Goal: Complete application form

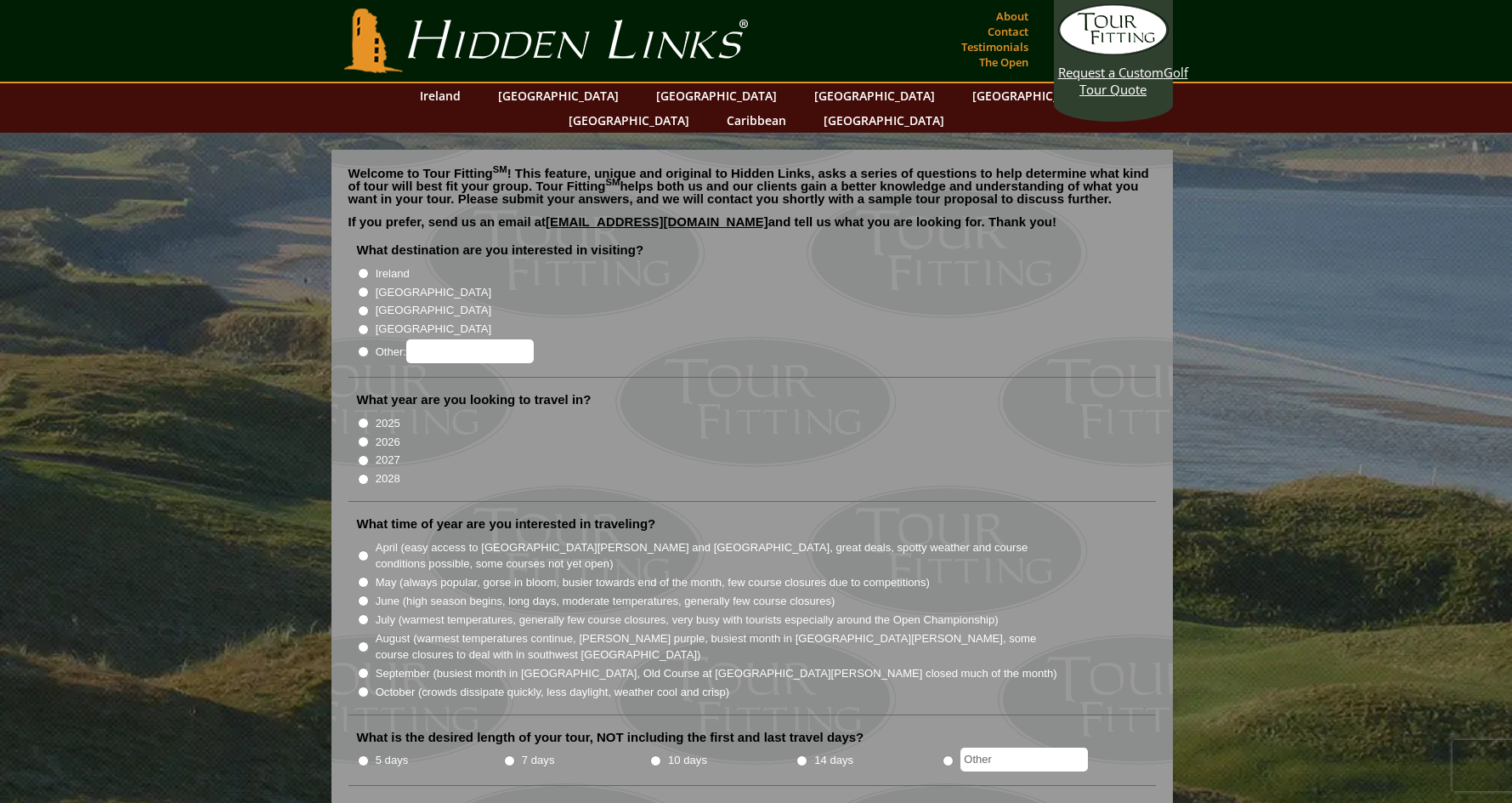
click at [365, 268] on input "Ireland" at bounding box center [362, 273] width 11 height 11
radio input "true"
click at [362, 436] on input "2026" at bounding box center [362, 441] width 11 height 11
radio input "true"
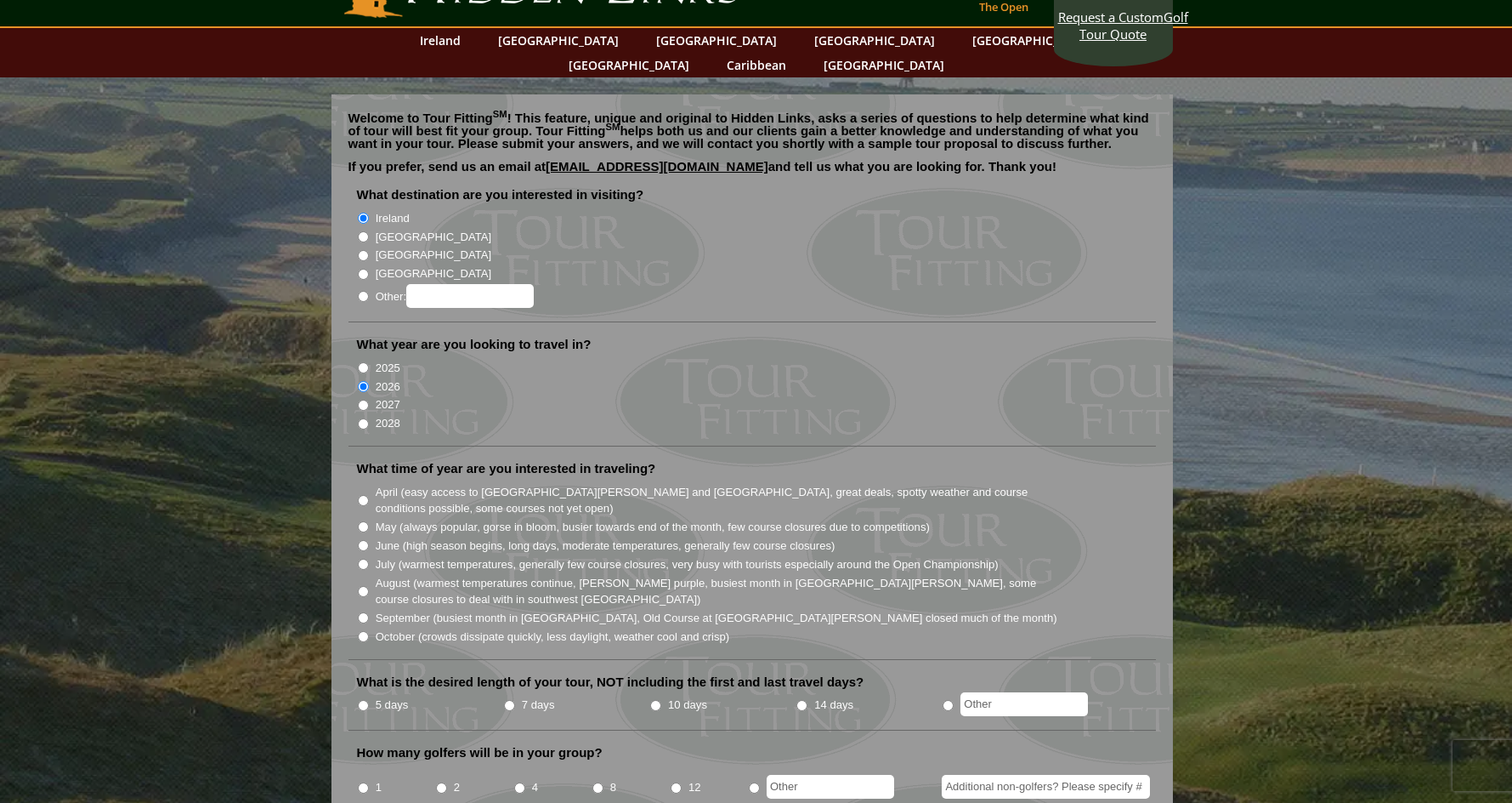
scroll to position [85, 0]
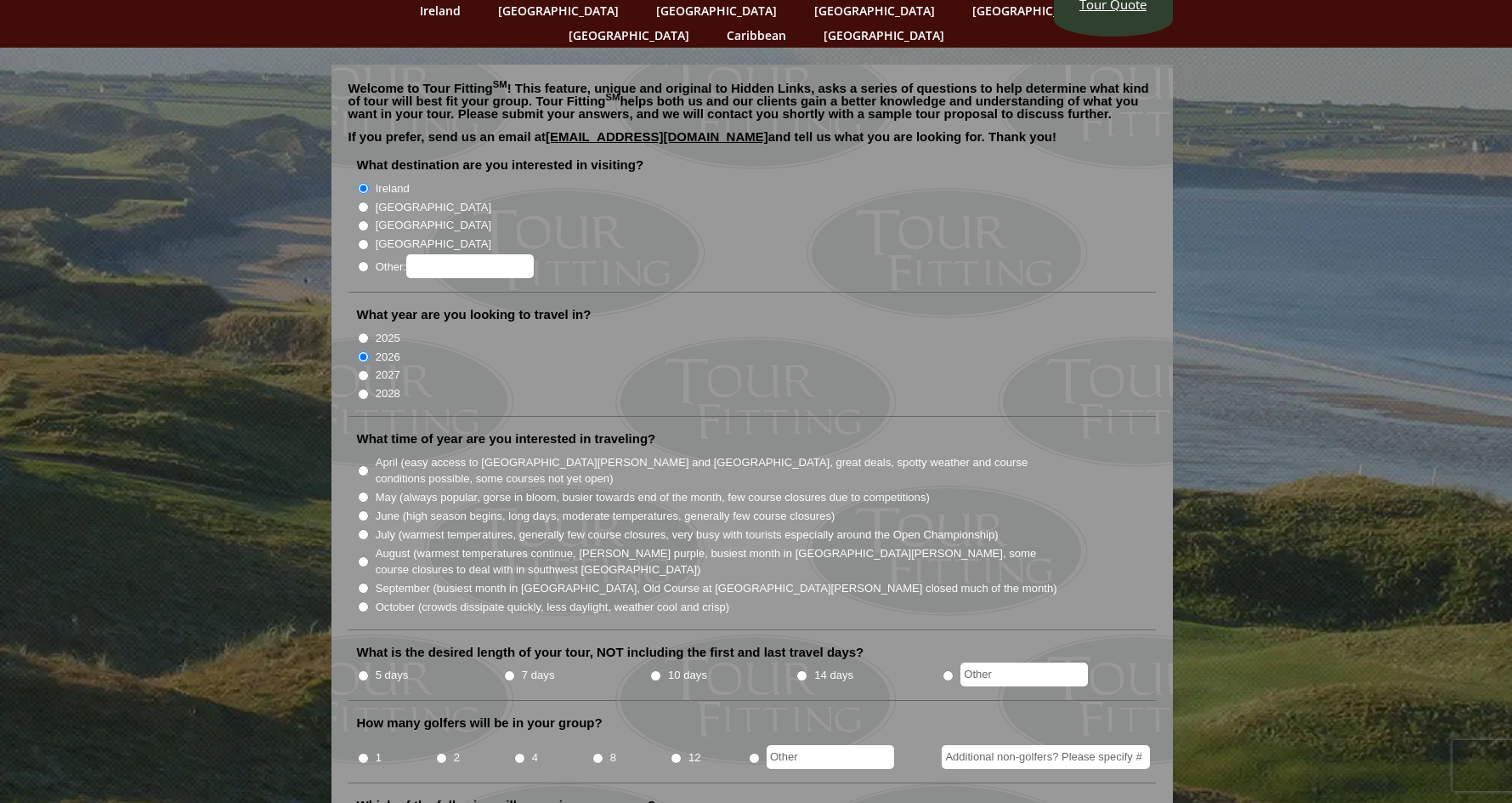
click at [362, 583] on input "September (busiest month in [GEOGRAPHIC_DATA], Old Course at [GEOGRAPHIC_DATA][…" at bounding box center [362, 588] width 11 height 11
radio input "true"
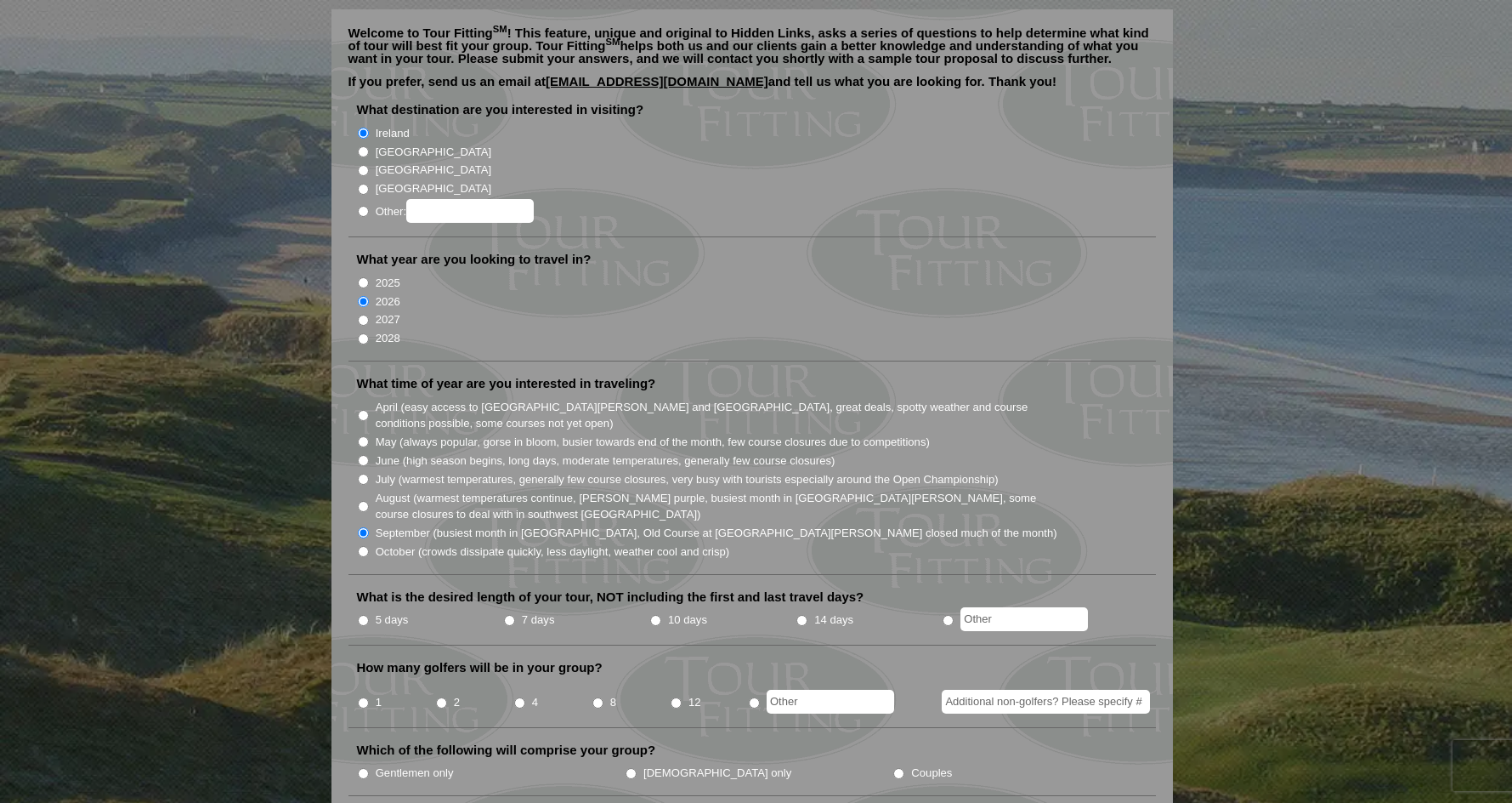
scroll to position [170, 0]
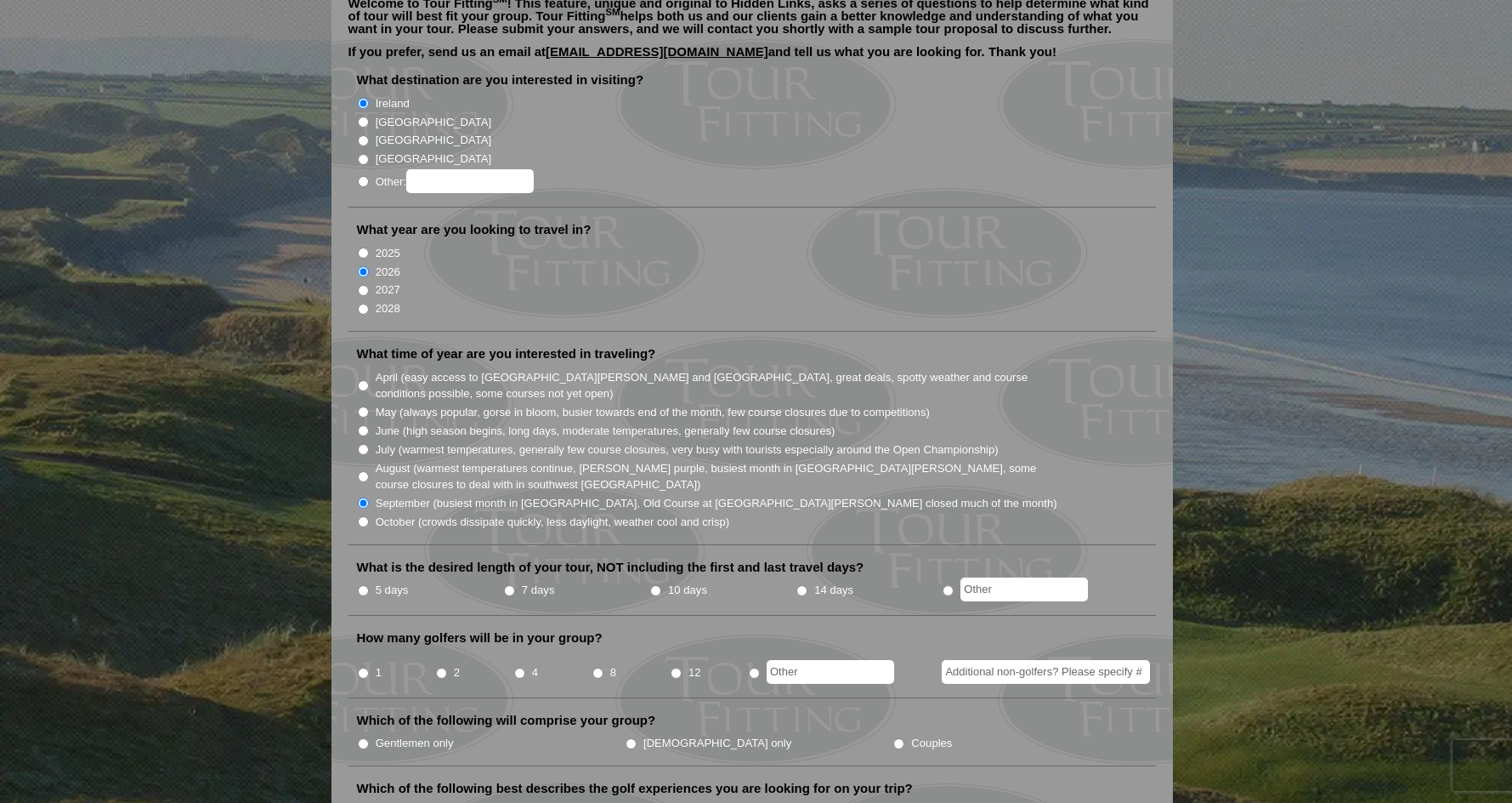
click at [360, 585] on input "5 days" at bounding box center [362, 590] width 11 height 11
radio input "true"
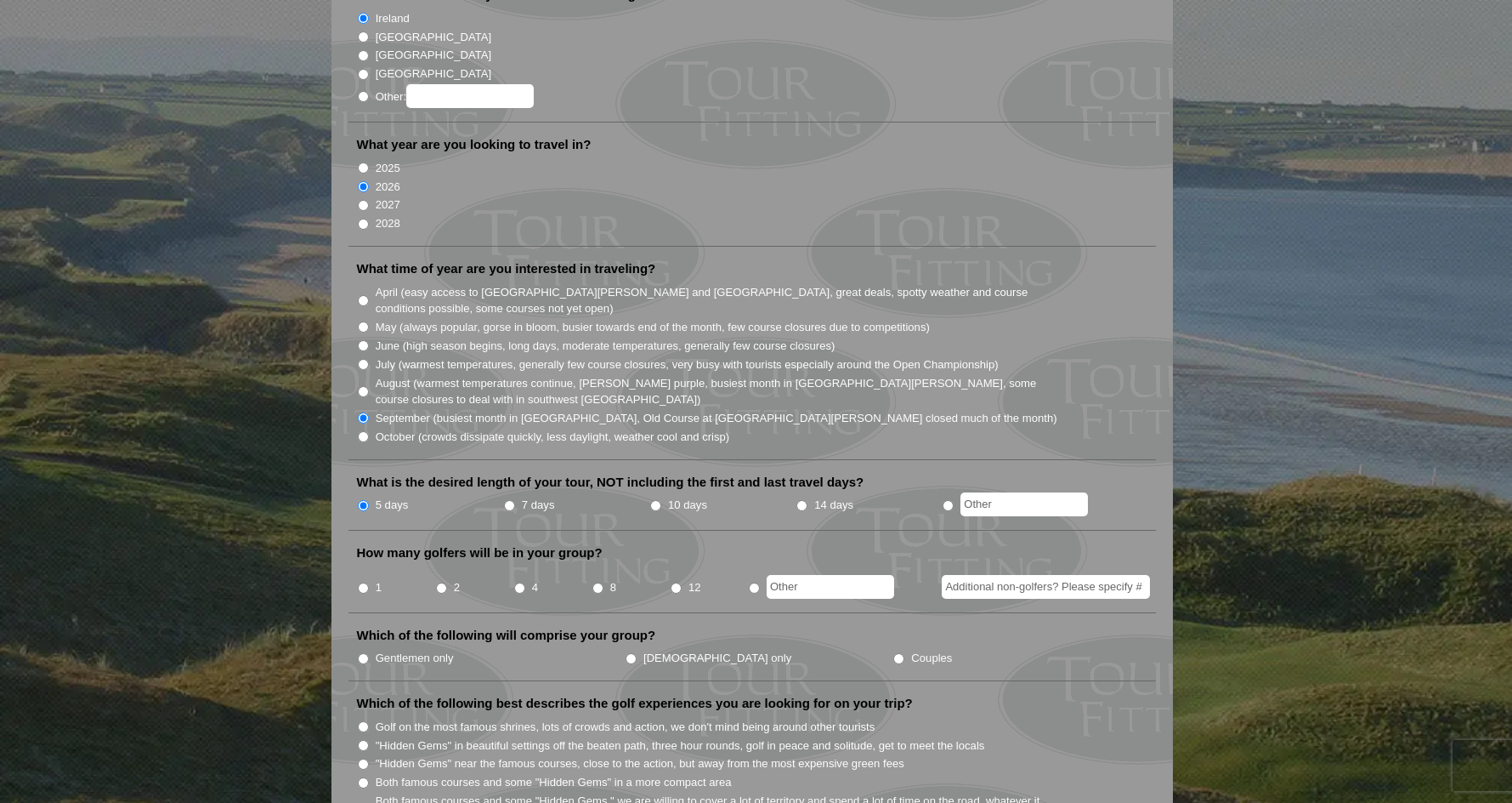
click at [520, 583] on input "4" at bounding box center [520, 588] width 11 height 11
radio input "true"
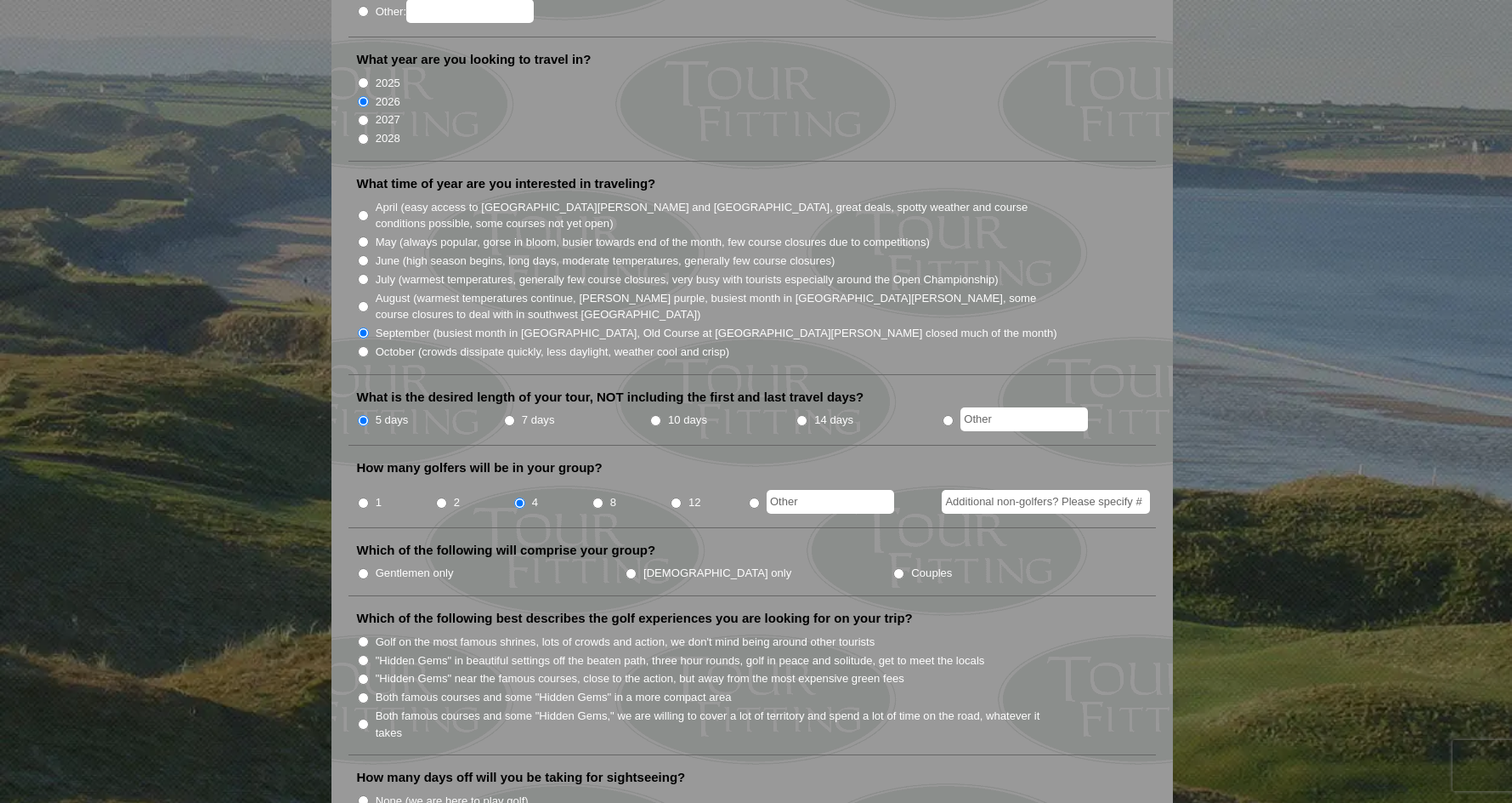
click at [359, 568] on input "Gentlemen only" at bounding box center [362, 573] width 11 height 11
radio input "true"
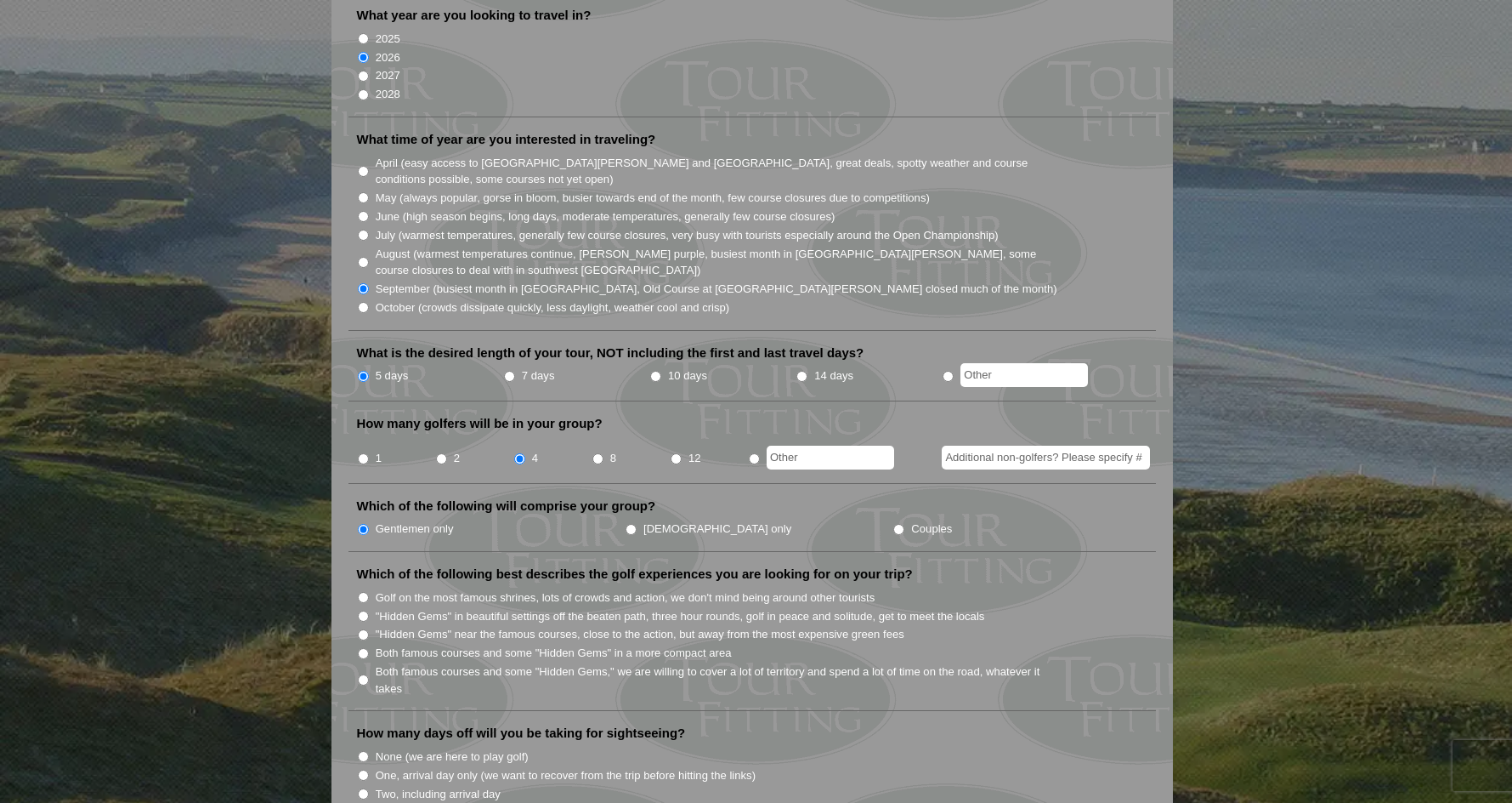
scroll to position [425, 0]
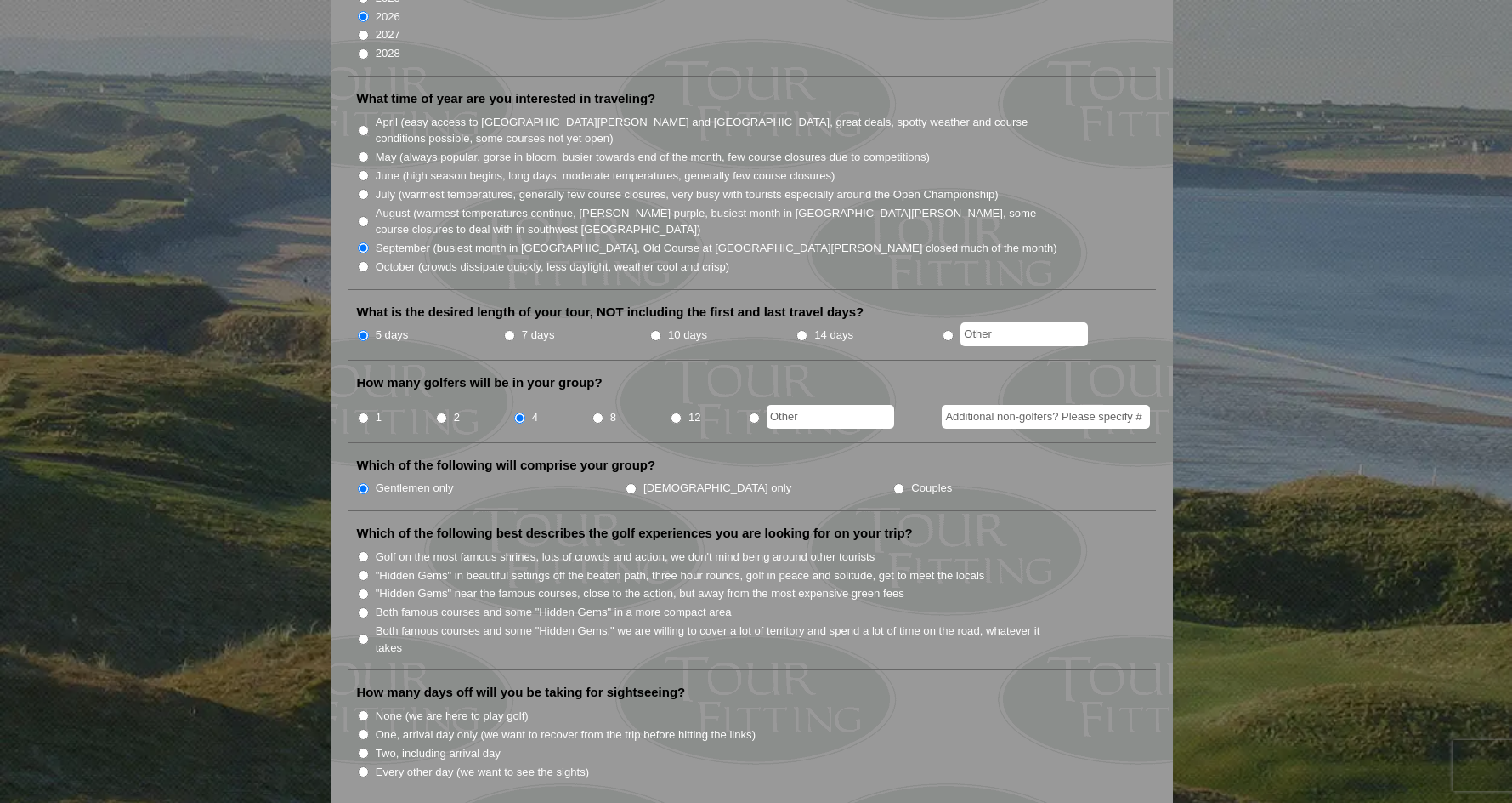
click at [362, 607] on input "Both famous courses and some "Hidden Gems" in a more compact area" at bounding box center [362, 612] width 11 height 11
radio input "true"
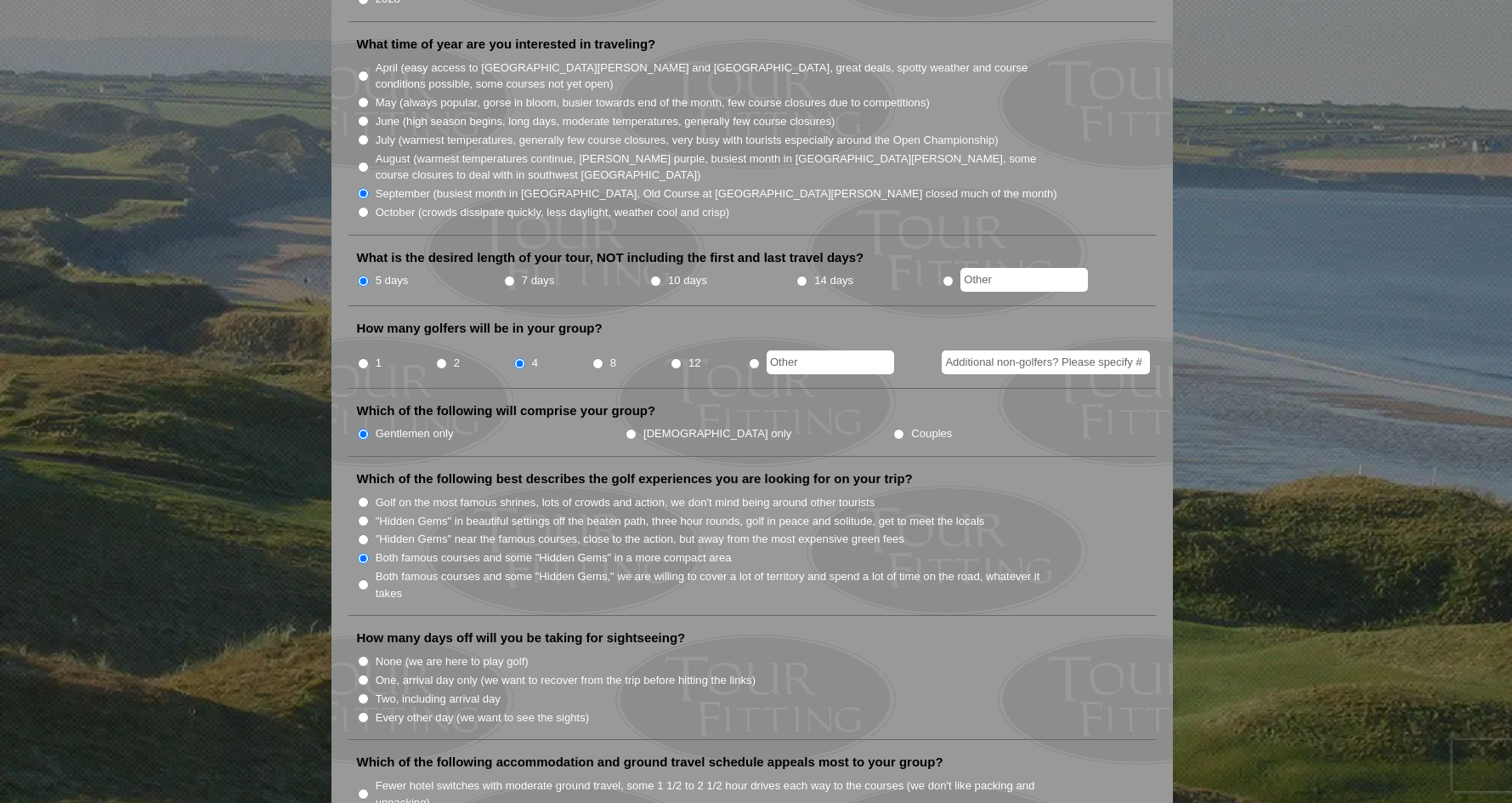
scroll to position [510, 0]
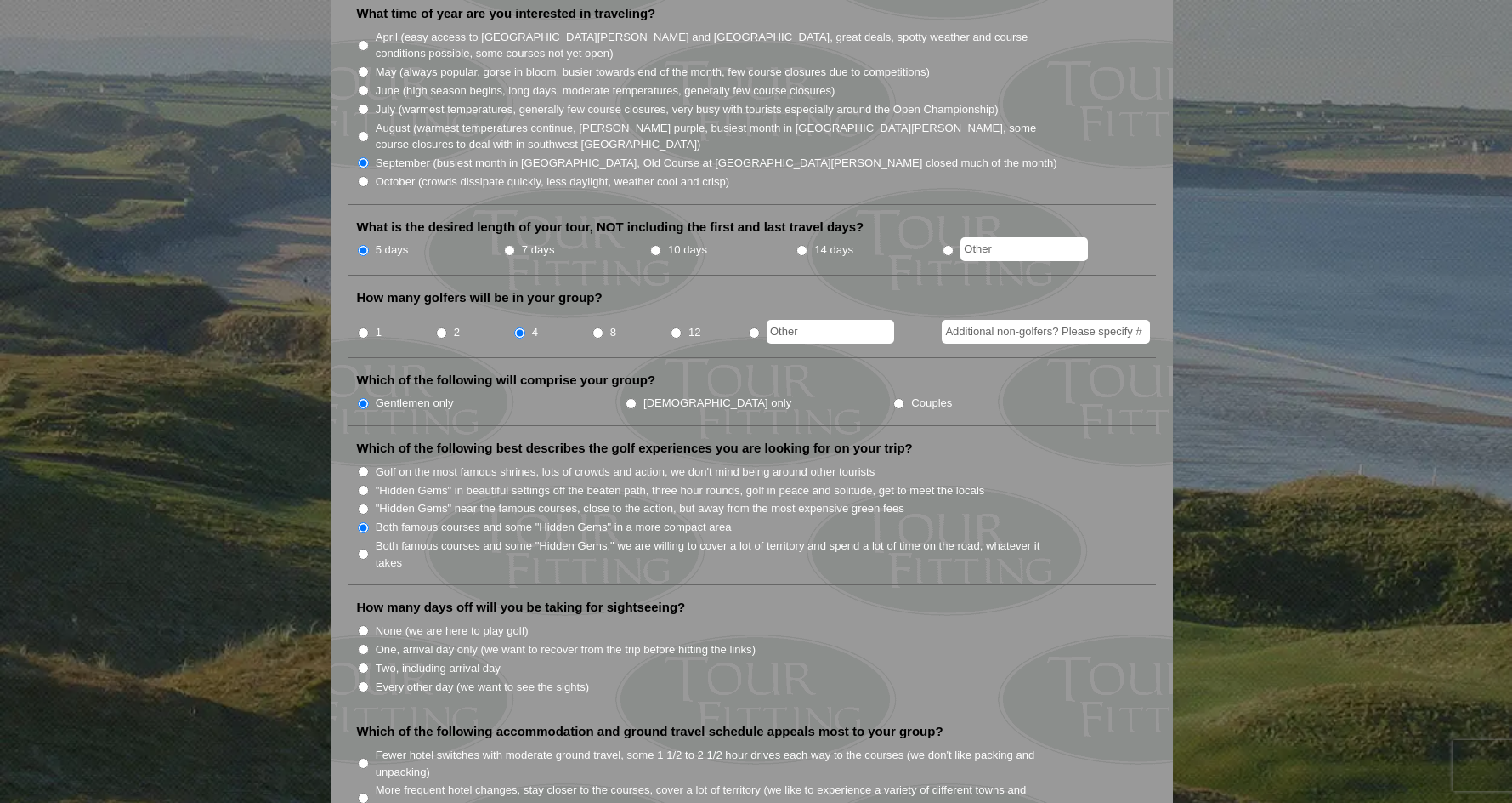
click at [364, 644] on input "One, arrival day only (we want to recover from the trip before hitting the link…" at bounding box center [362, 649] width 11 height 11
radio input "true"
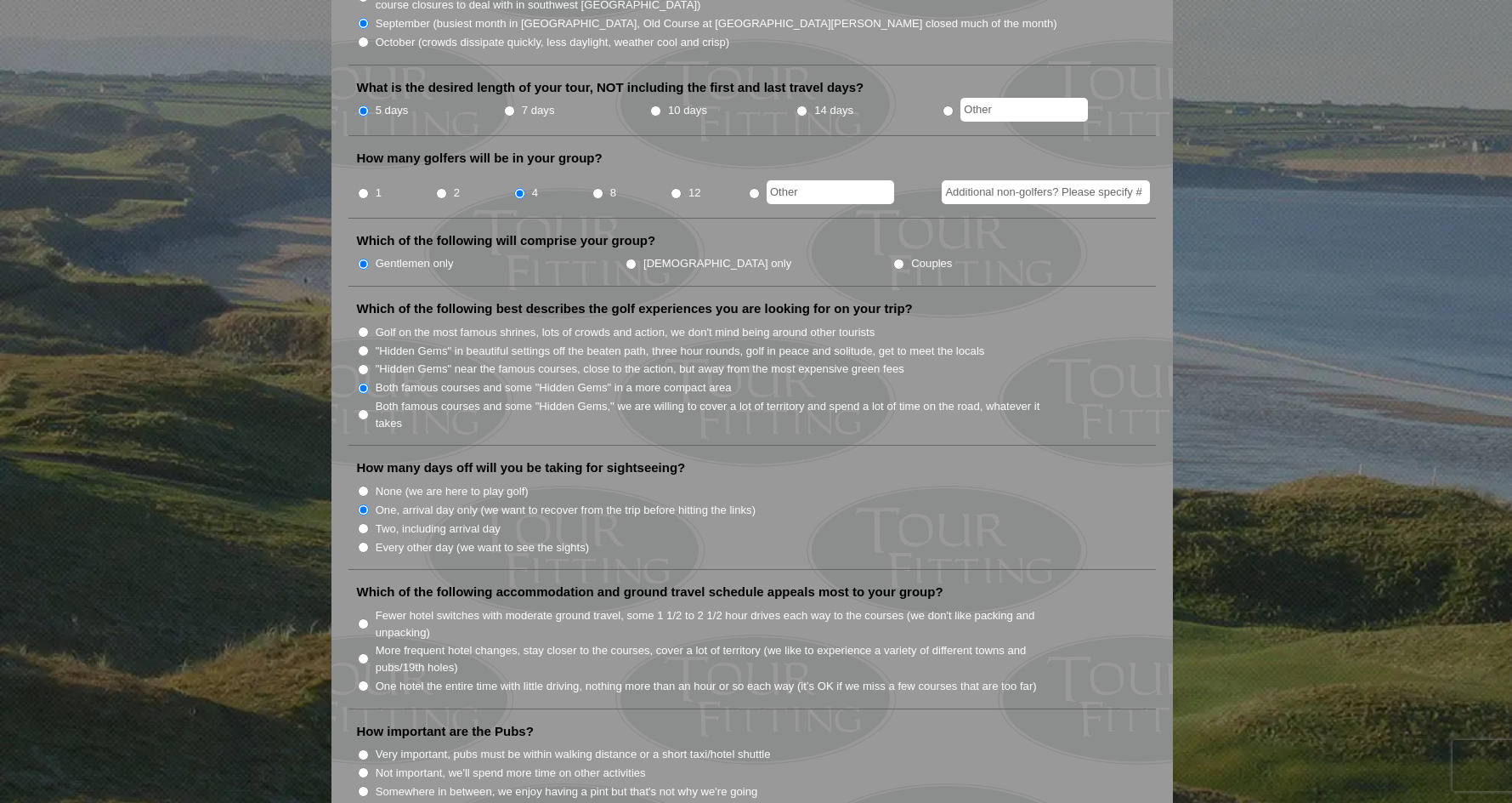
scroll to position [681, 0]
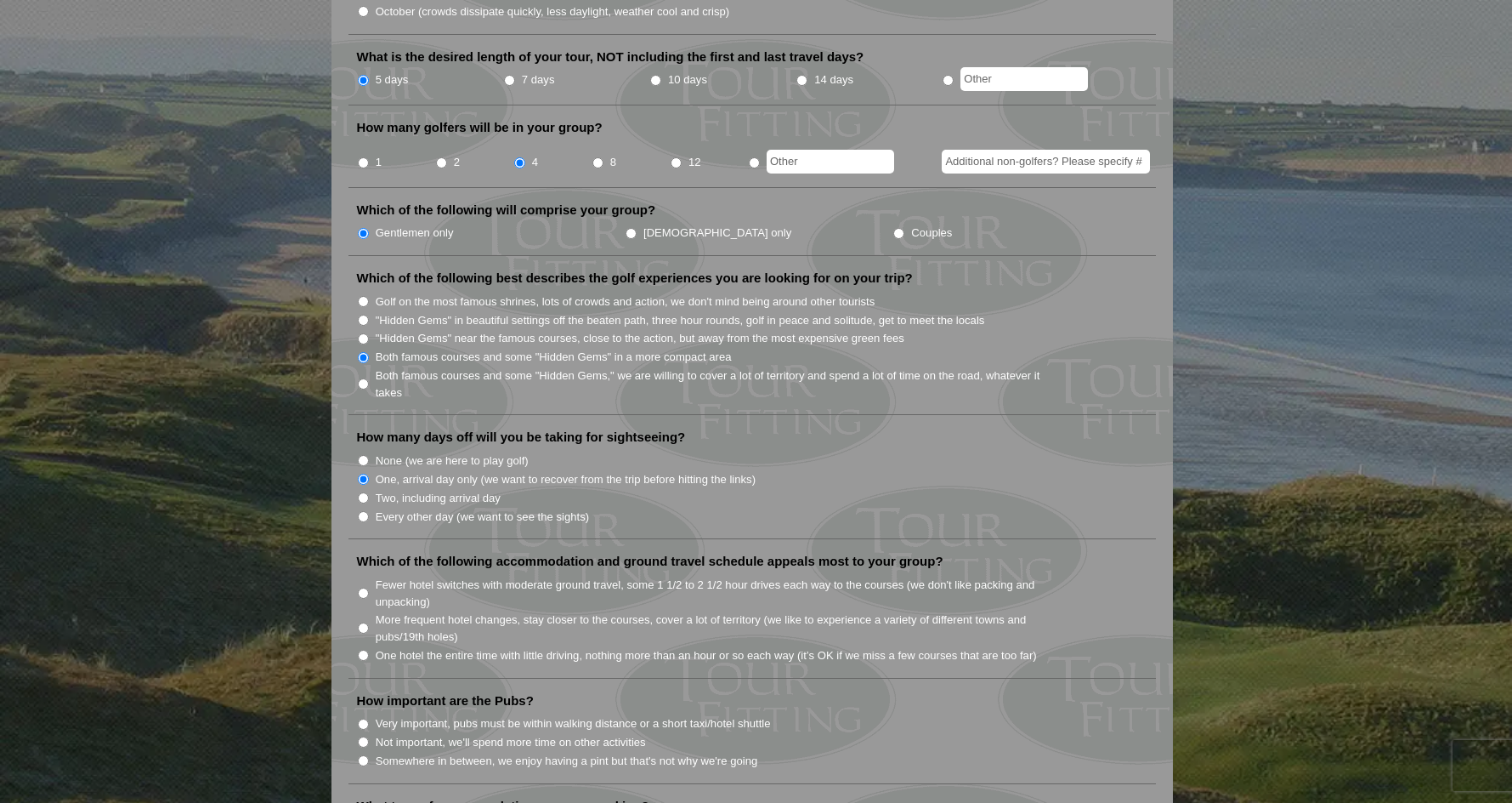
click at [364, 719] on input "Very important, pubs must be within walking distance or a short taxi/hotel shut…" at bounding box center [362, 723] width 11 height 11
radio input "true"
click at [361, 588] on input "Fewer hotel switches with moderate ground travel, some 1 1/2 to 2 1/2 hour driv…" at bounding box center [362, 593] width 11 height 11
radio input "true"
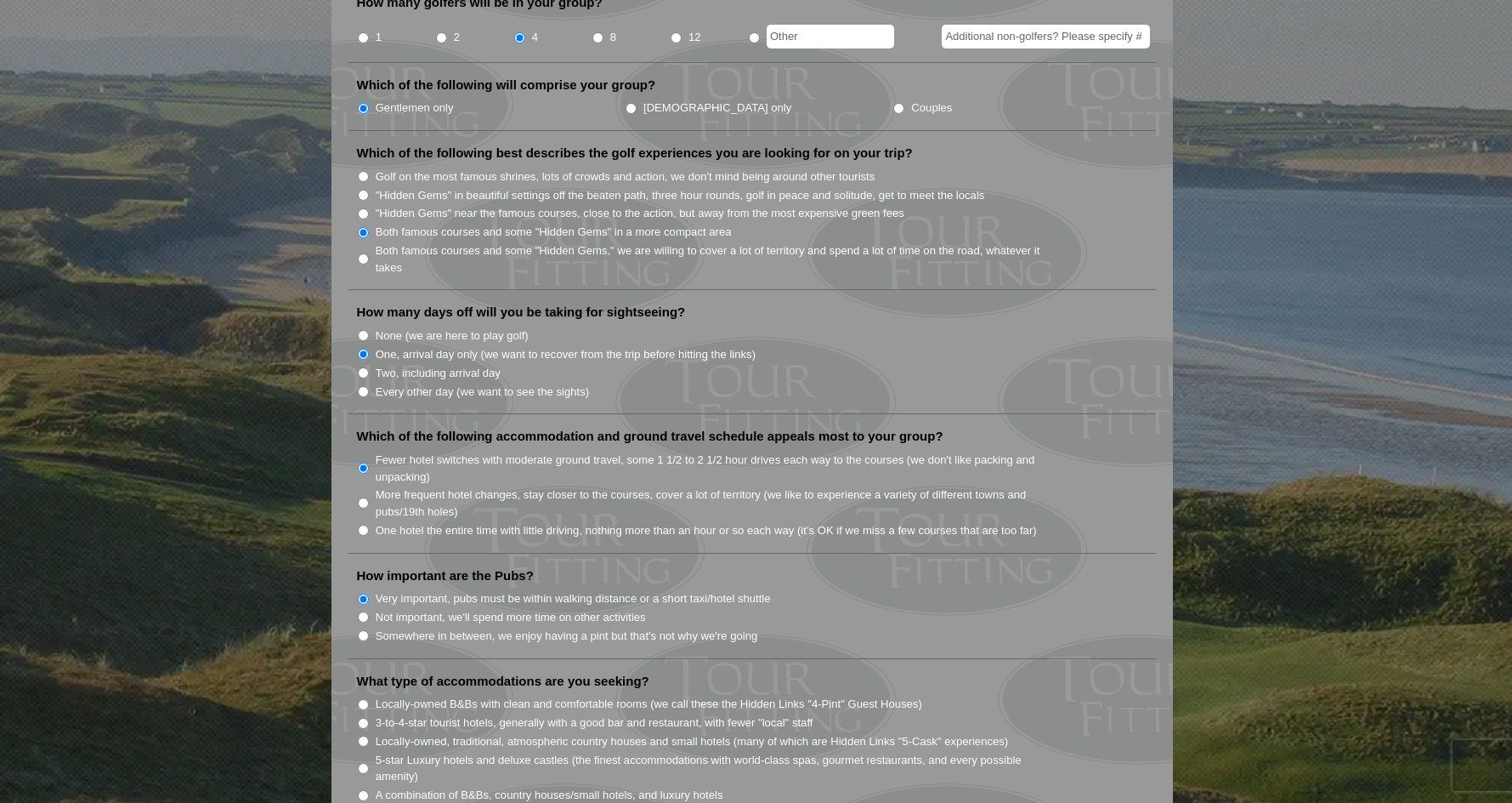
scroll to position [851, 0]
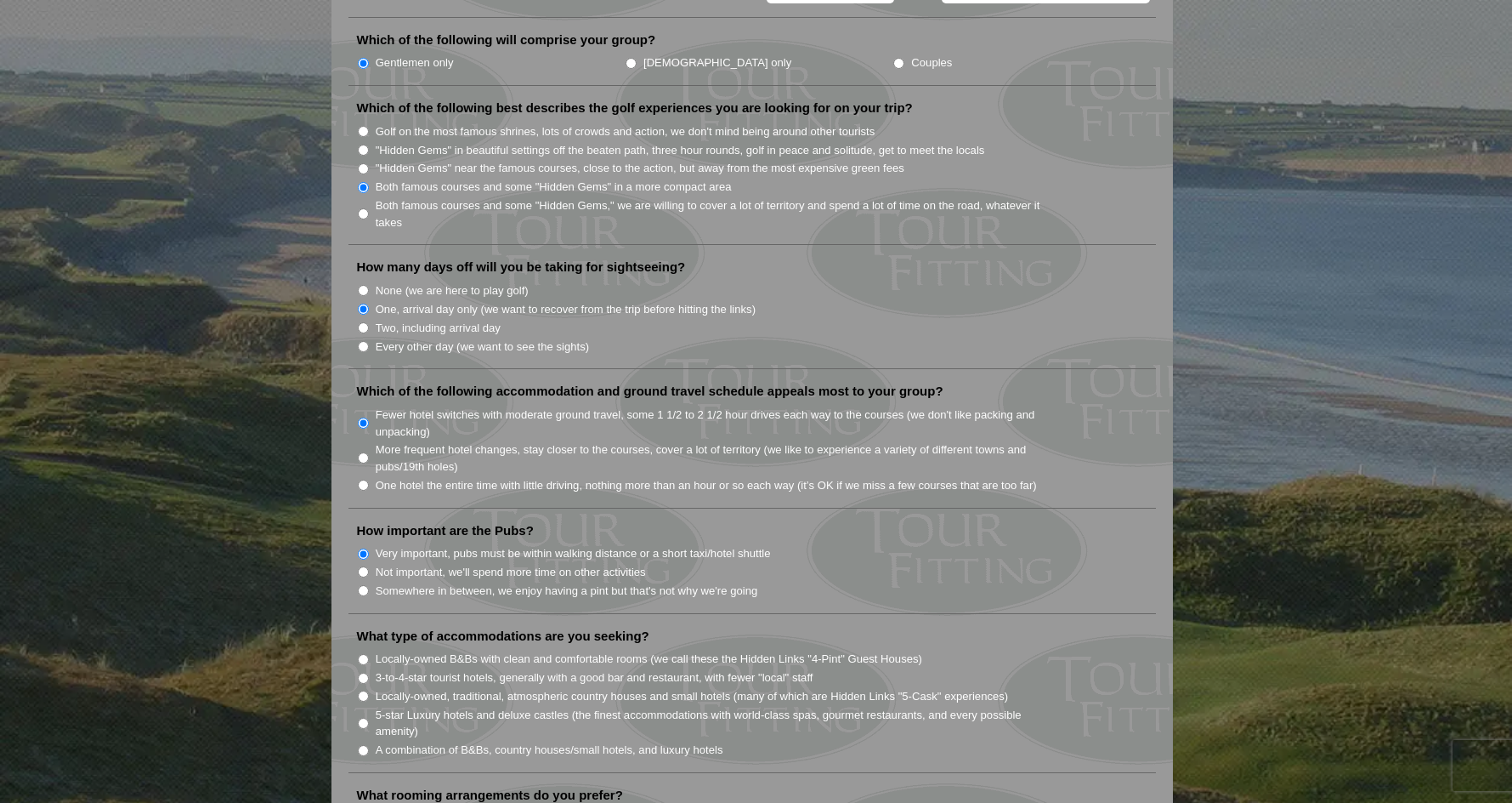
click at [364, 480] on input "One hotel the entire time with little driving, nothing more than an hour or so …" at bounding box center [362, 485] width 11 height 11
radio input "true"
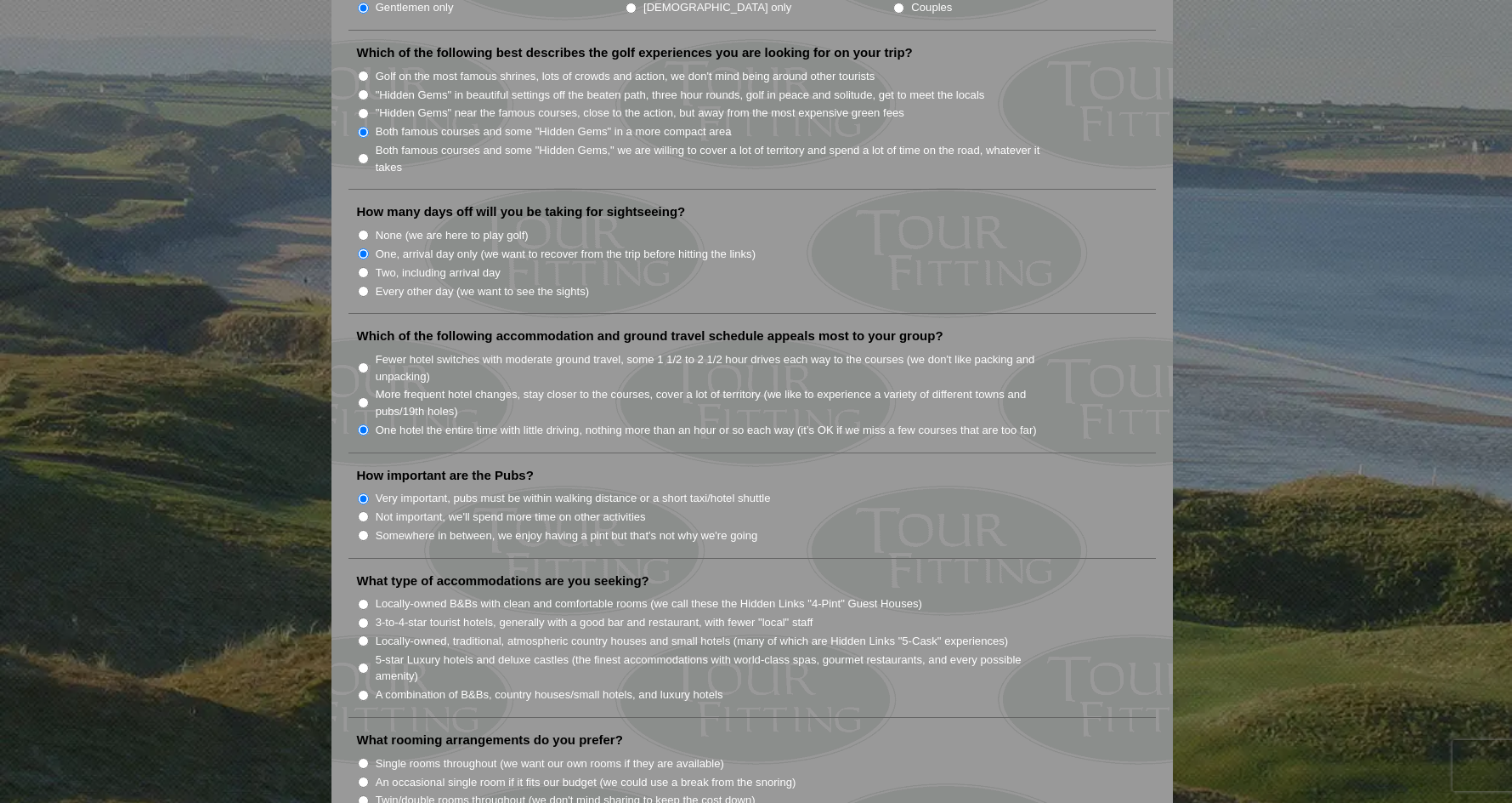
scroll to position [936, 0]
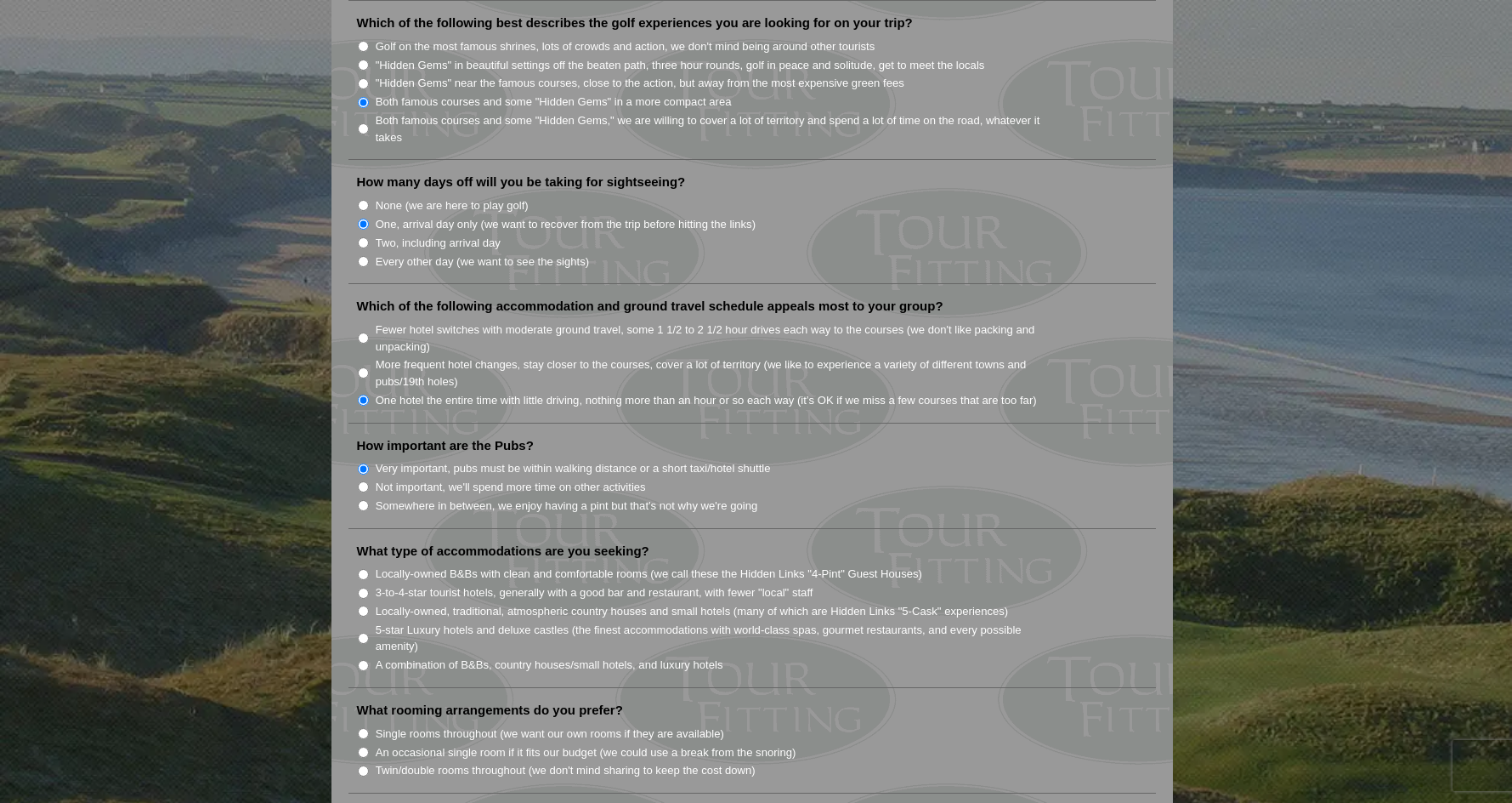
click at [554, 584] on label "3-to-4-star tourist hotels, generally with a good bar and restaurant, with fewe…" at bounding box center [595, 593] width 438 height 17
click at [369, 588] on input "3-to-4-star tourist hotels, generally with a good bar and restaurant, with fewe…" at bounding box center [362, 593] width 11 height 11
radio input "true"
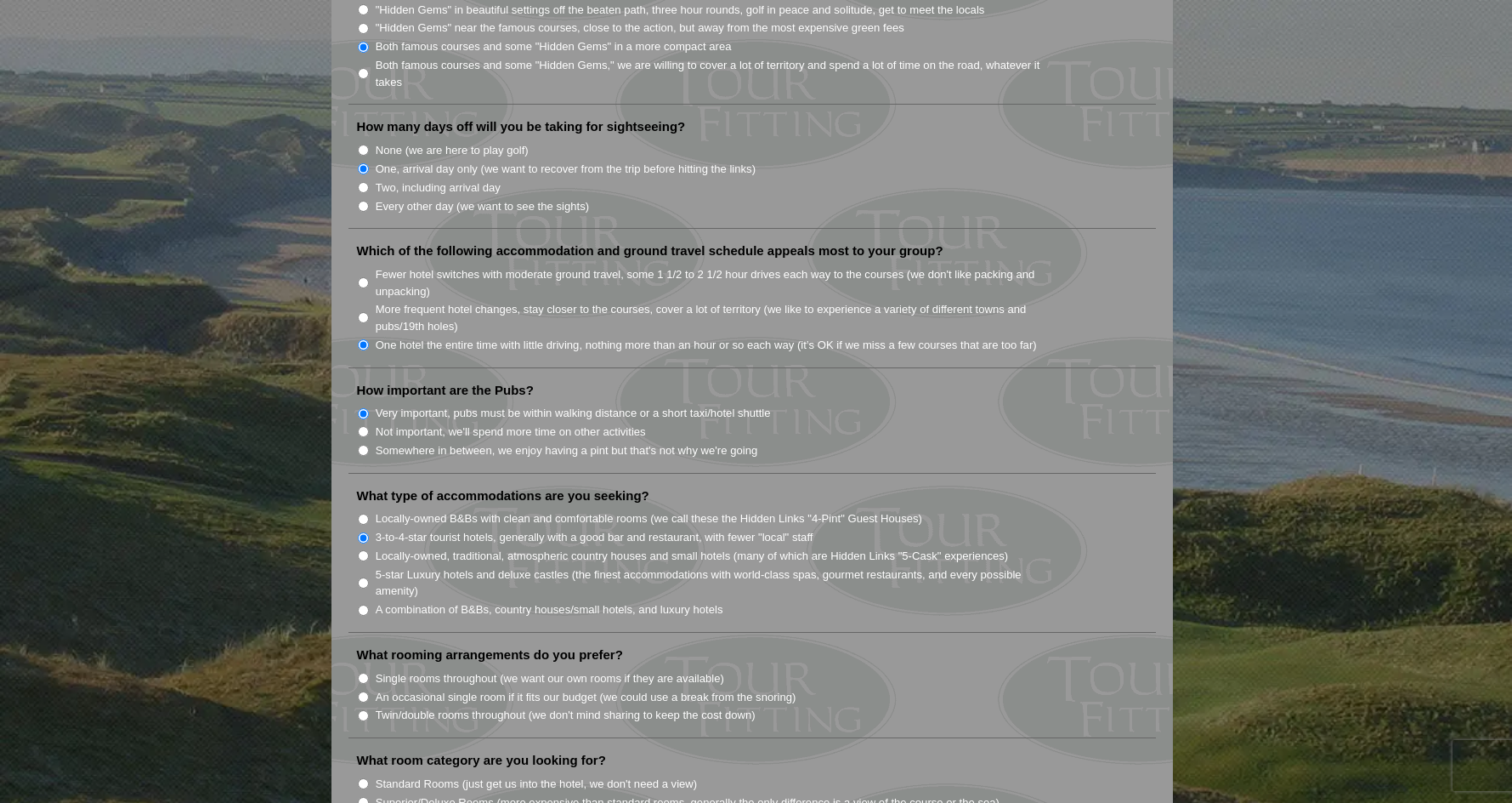
scroll to position [1020, 0]
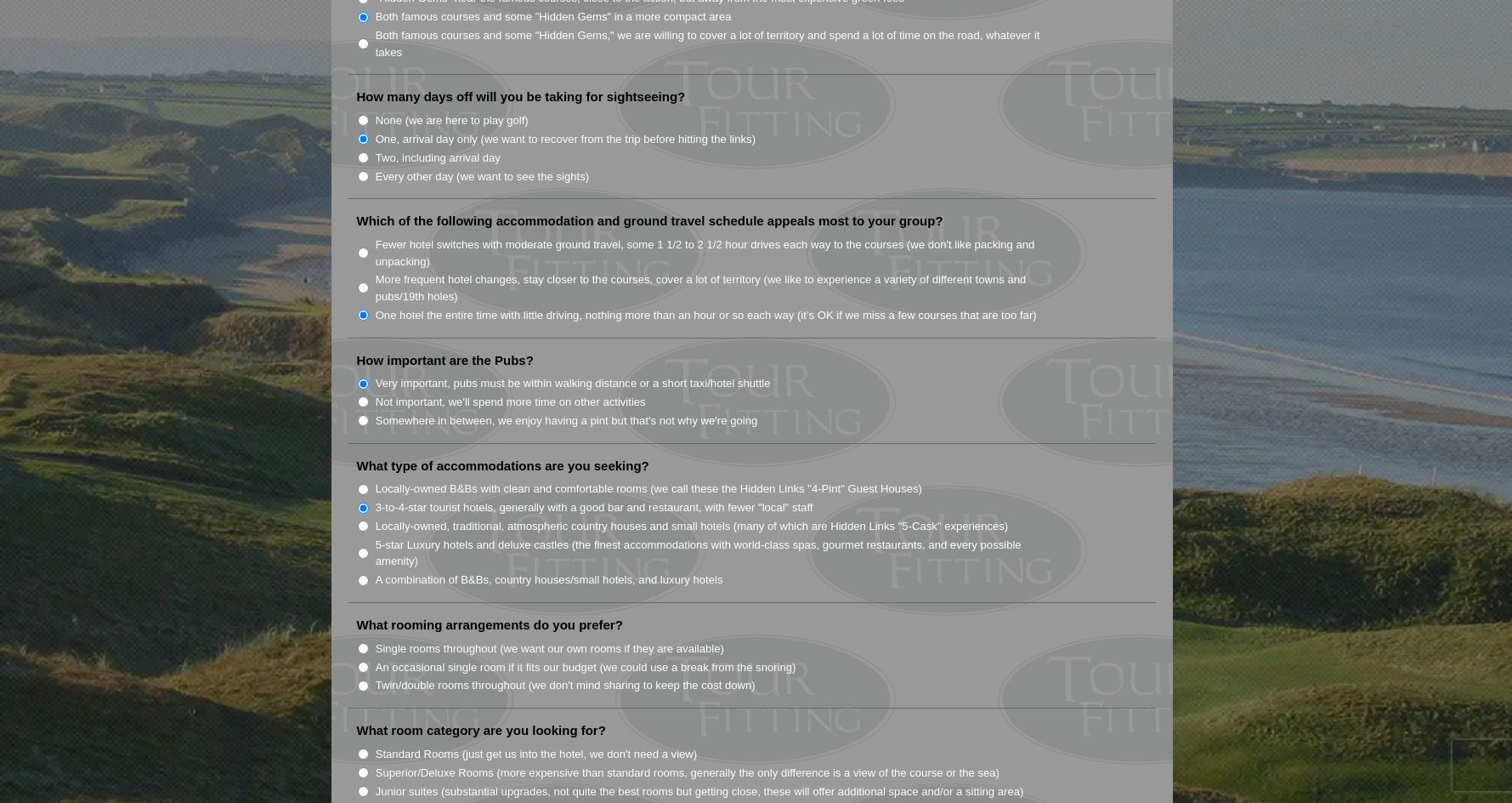
click at [366, 643] on input "Single rooms throughout (we want our own rooms if they are available)" at bounding box center [362, 648] width 11 height 11
radio input "true"
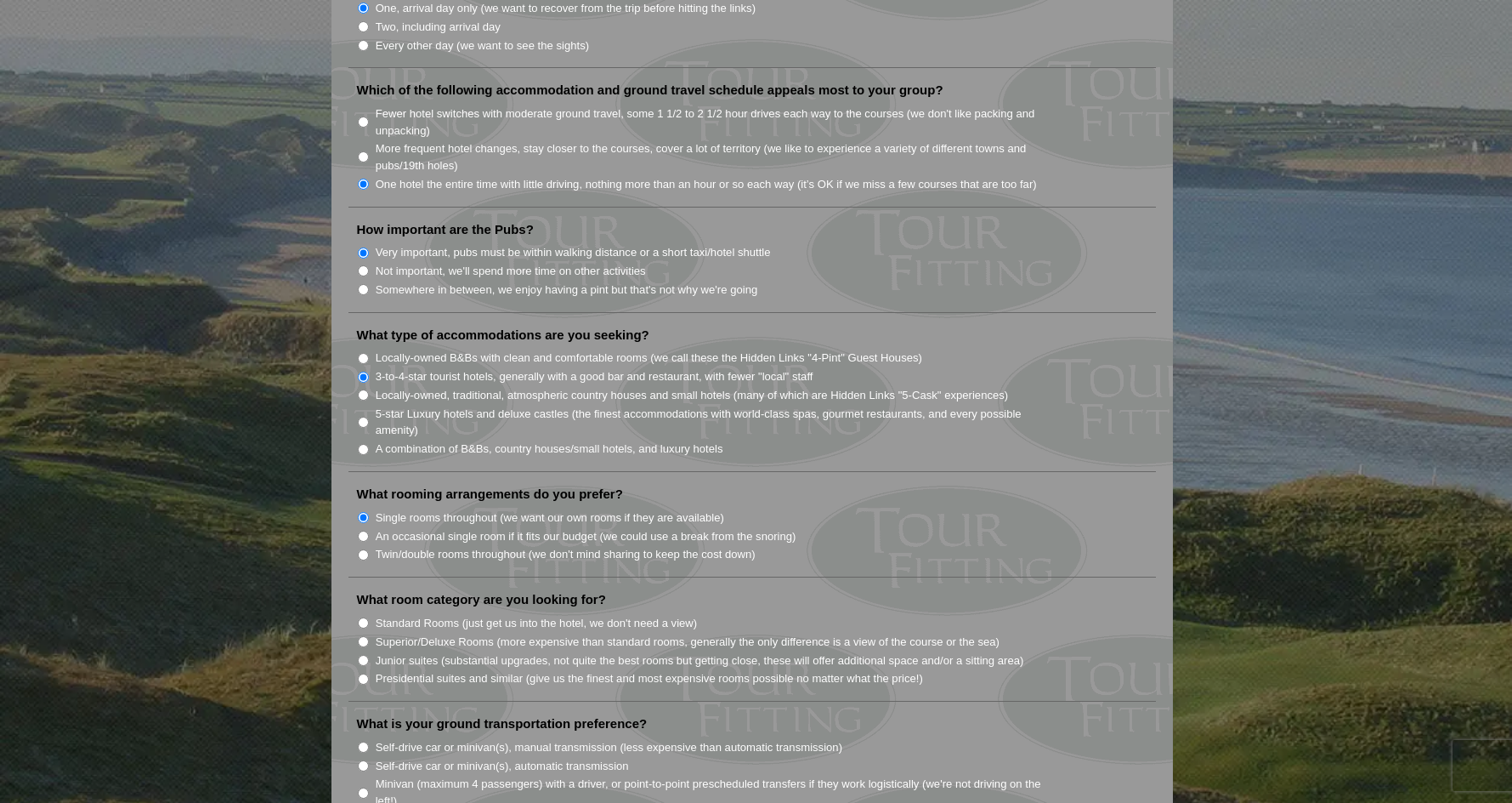
scroll to position [1191, 0]
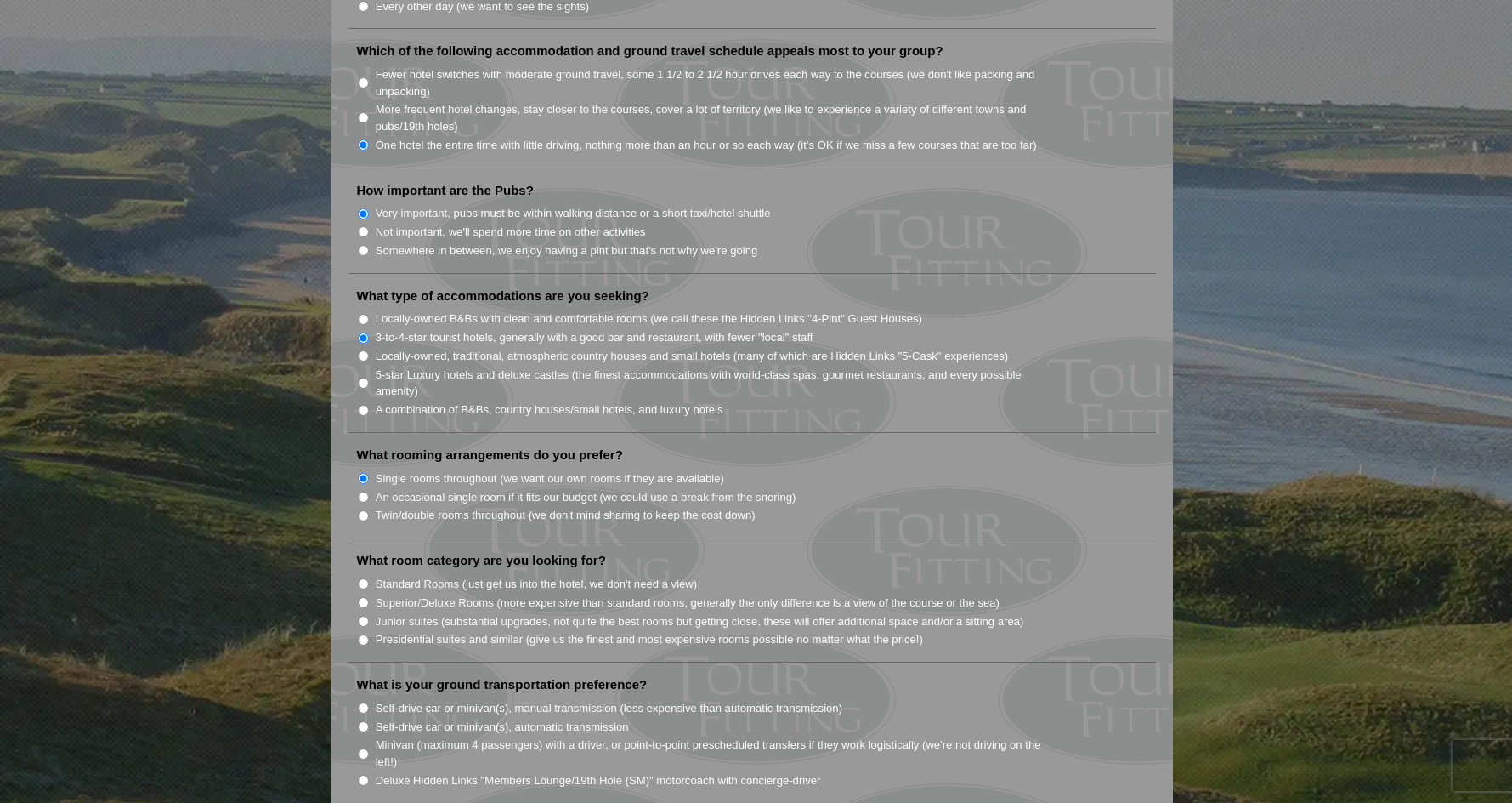
click at [364, 578] on input "Standard Rooms (just get us into the hotel, we don't need a view)" at bounding box center [362, 583] width 11 height 11
radio input "true"
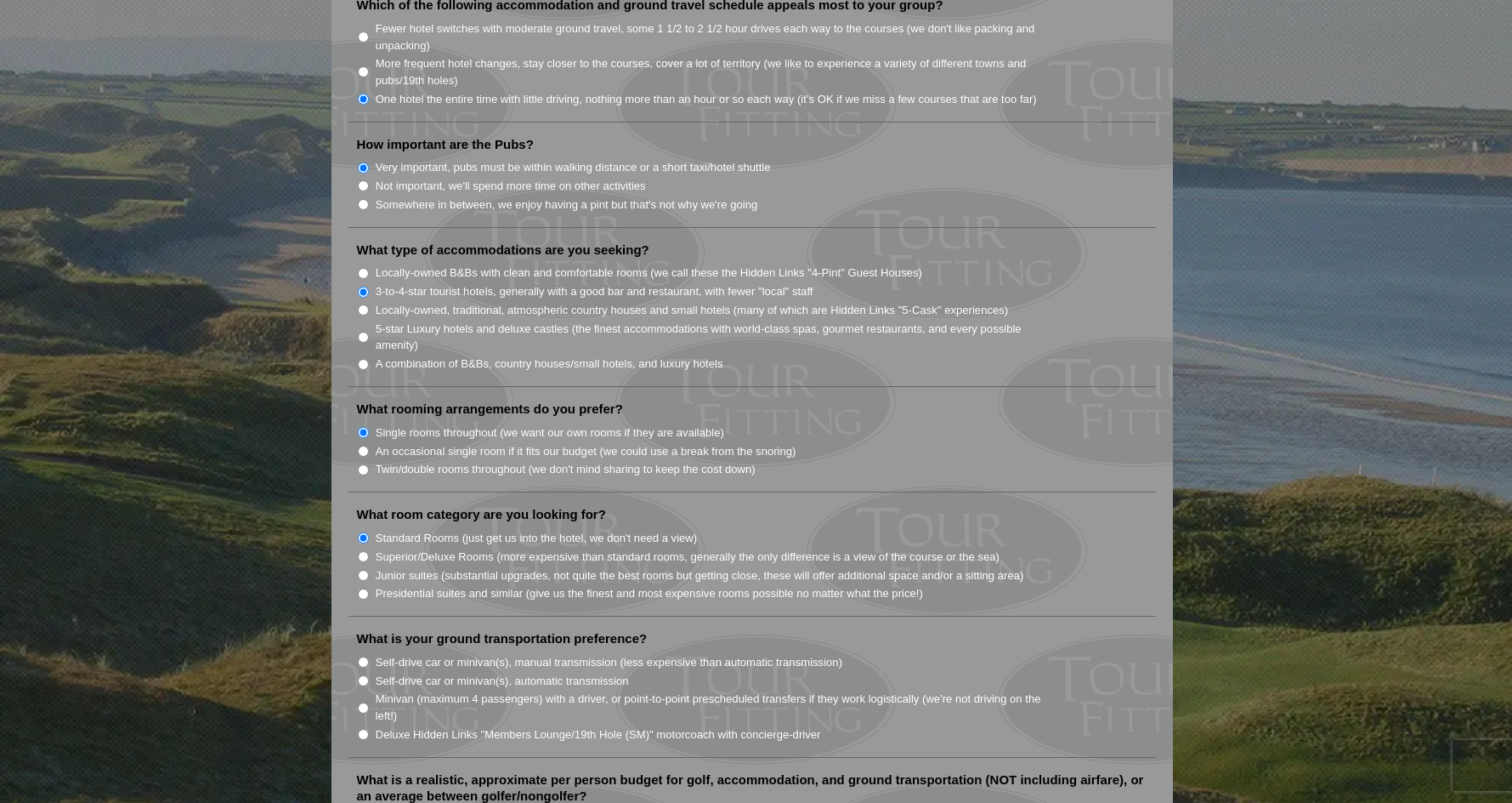
scroll to position [1275, 0]
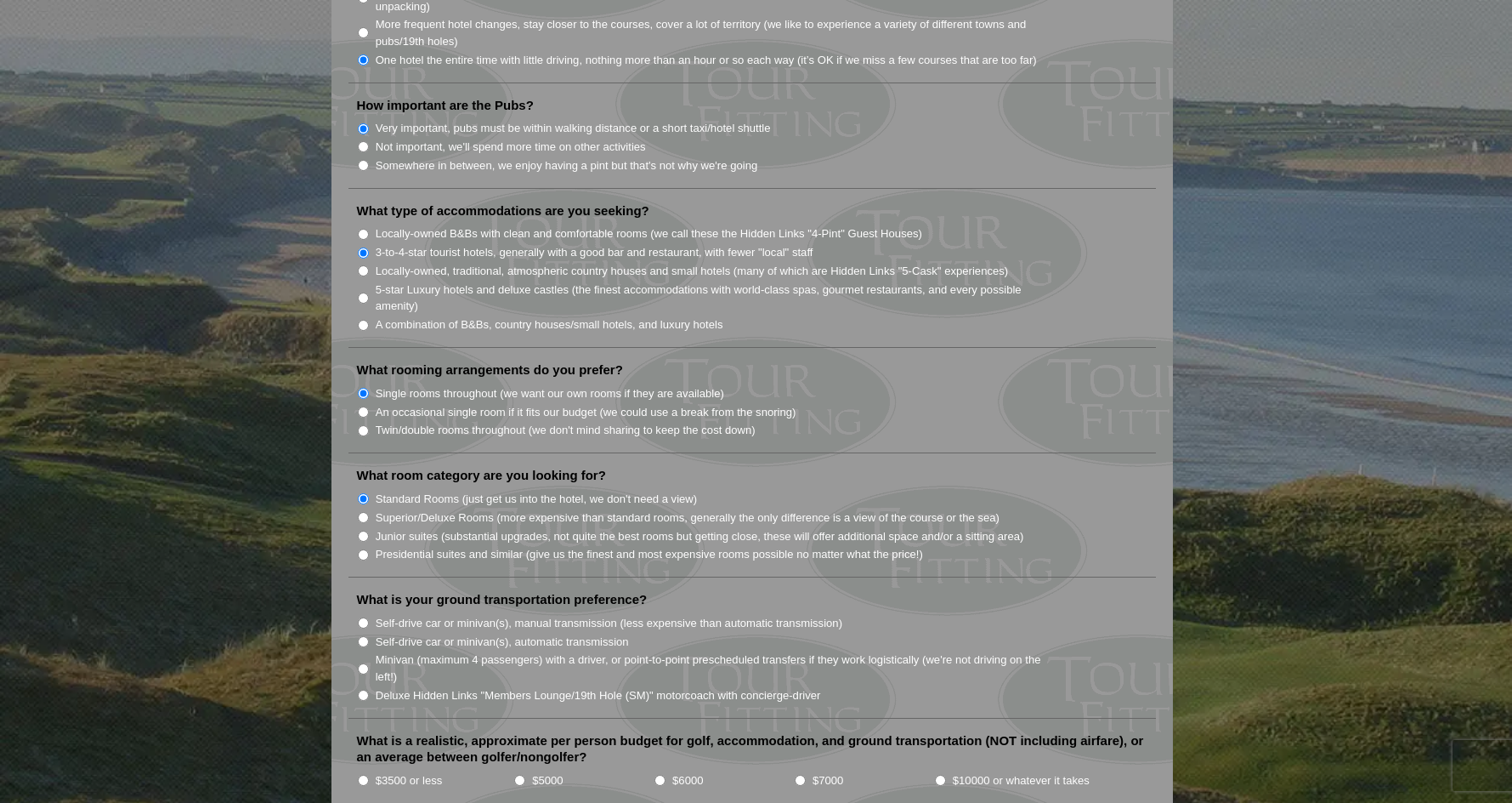
click at [360, 663] on input "Minivan (maximum 4 passengers) with a driver, or point-to-point prescheduled tr…" at bounding box center [362, 668] width 11 height 11
radio input "true"
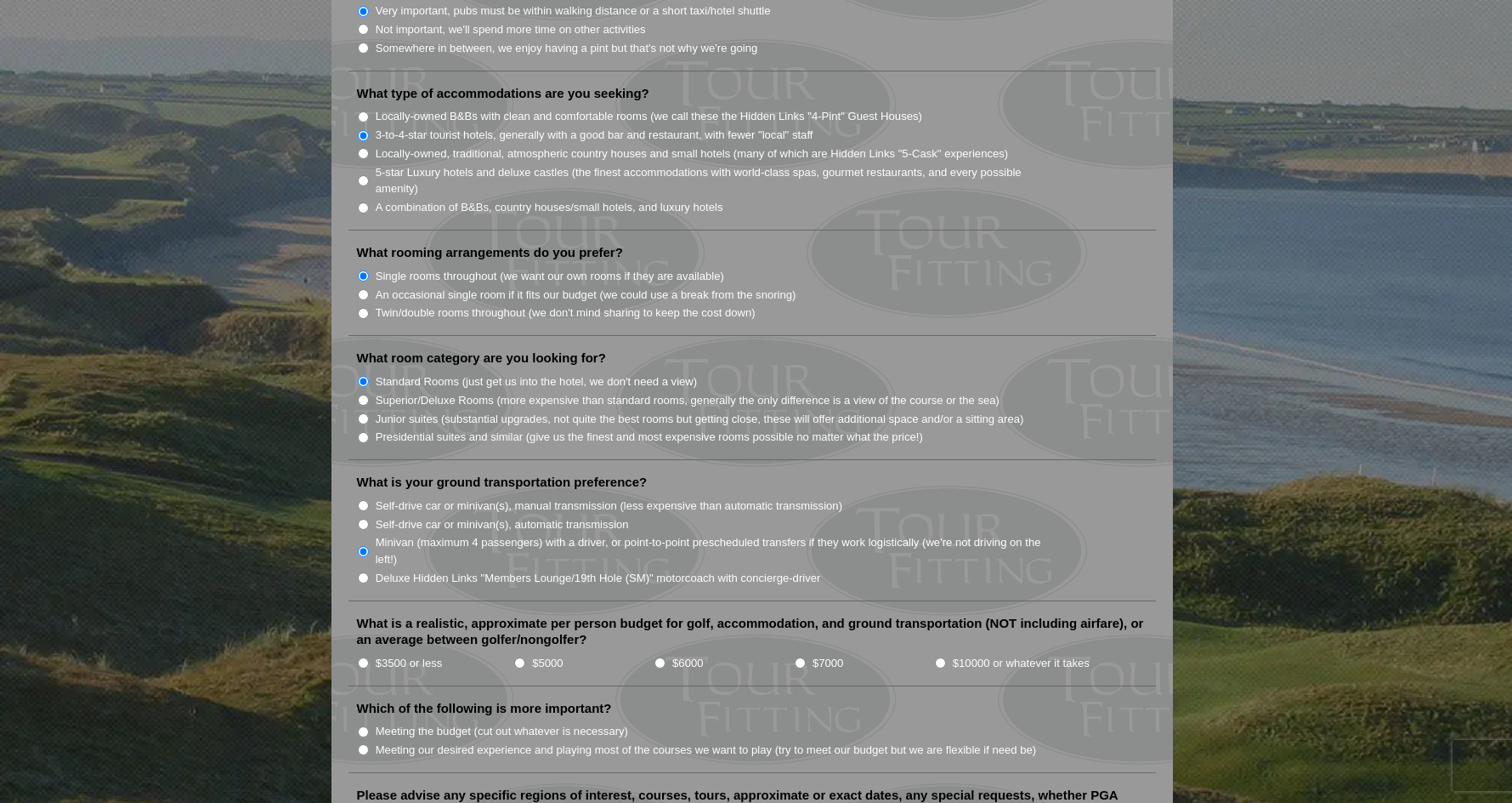
scroll to position [1446, 0]
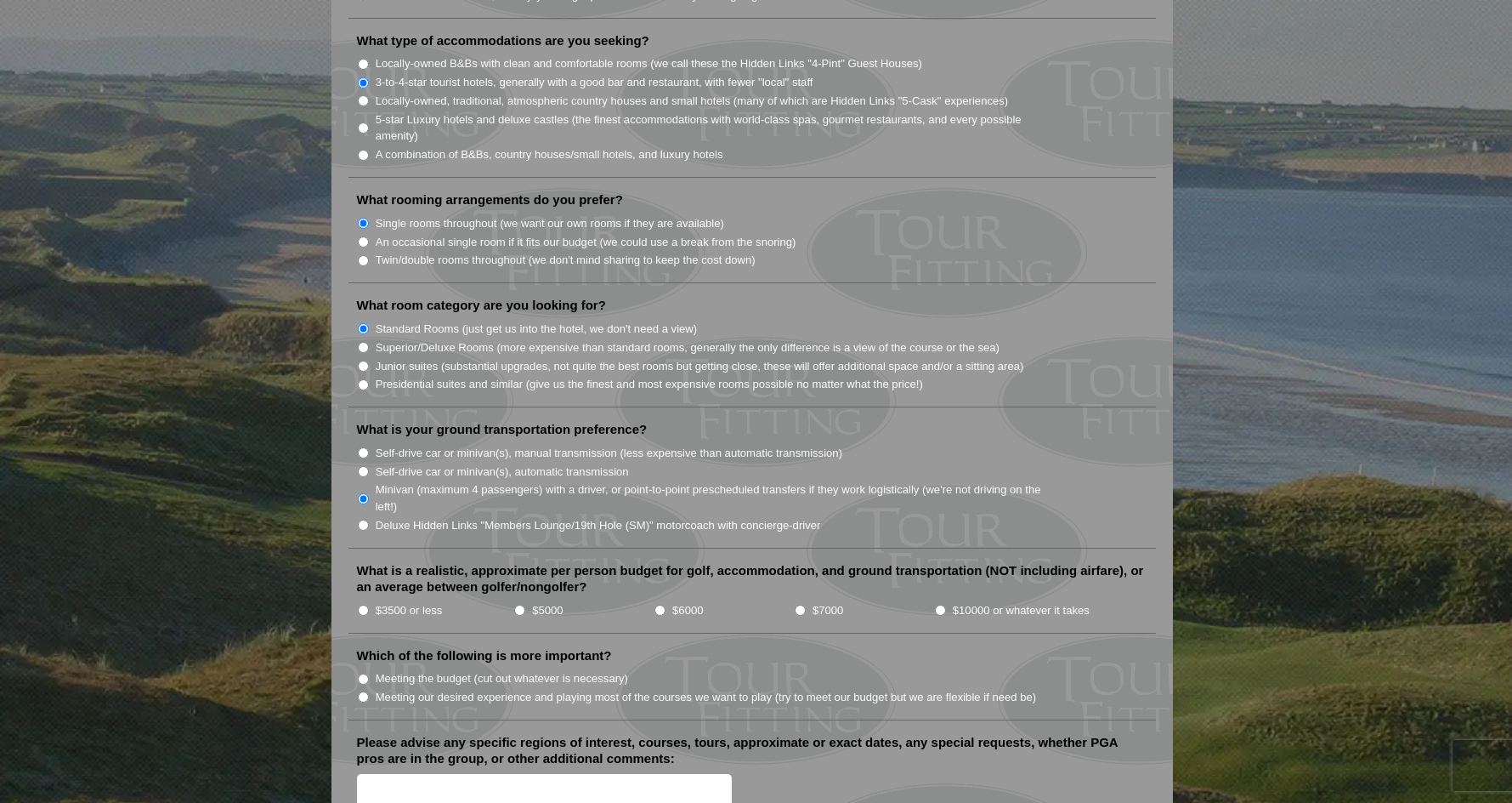
click at [363, 605] on input "$3500 or less" at bounding box center [362, 610] width 11 height 11
radio input "true"
